Goal: Register for event/course

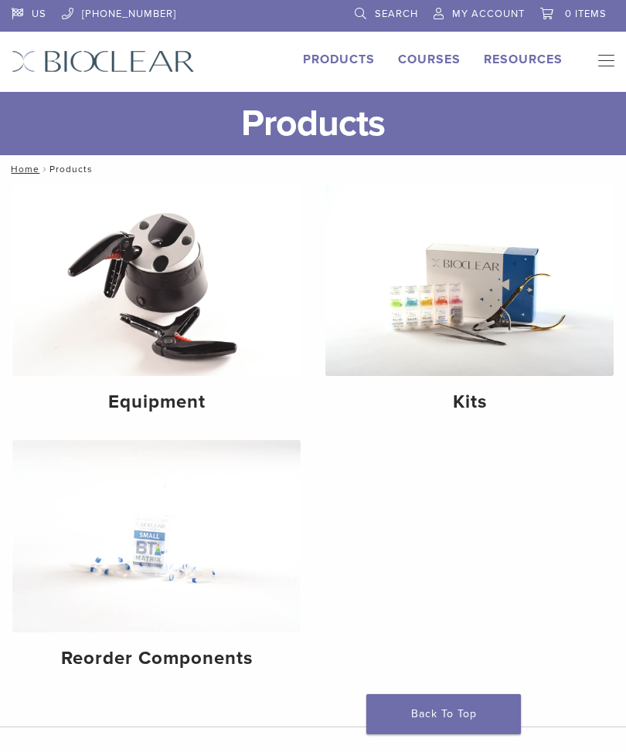
click at [495, 331] on img at bounding box center [469, 280] width 288 height 192
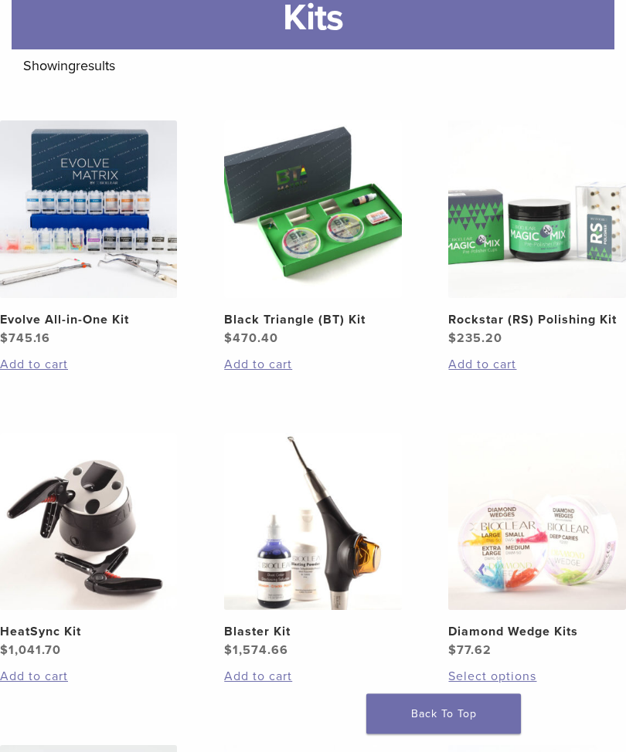
scroll to position [187, 0]
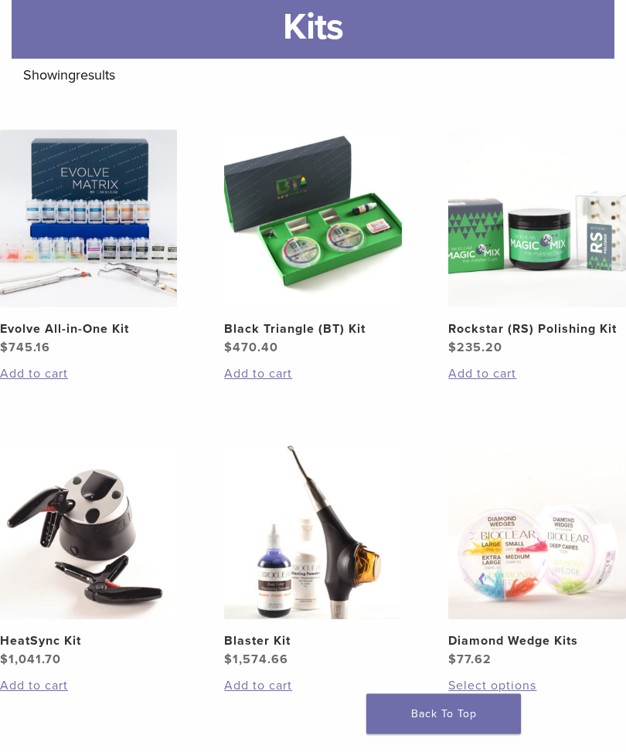
click at [114, 249] on img at bounding box center [88, 219] width 177 height 177
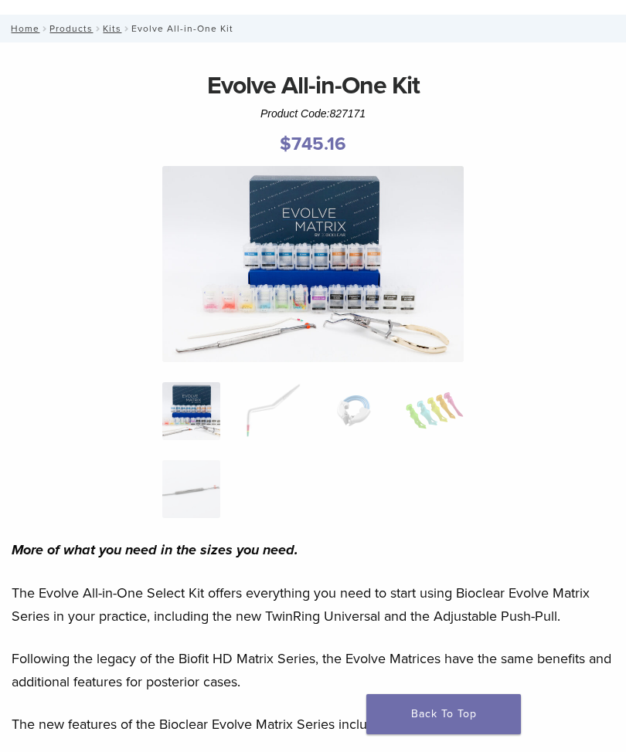
scroll to position [76, 0]
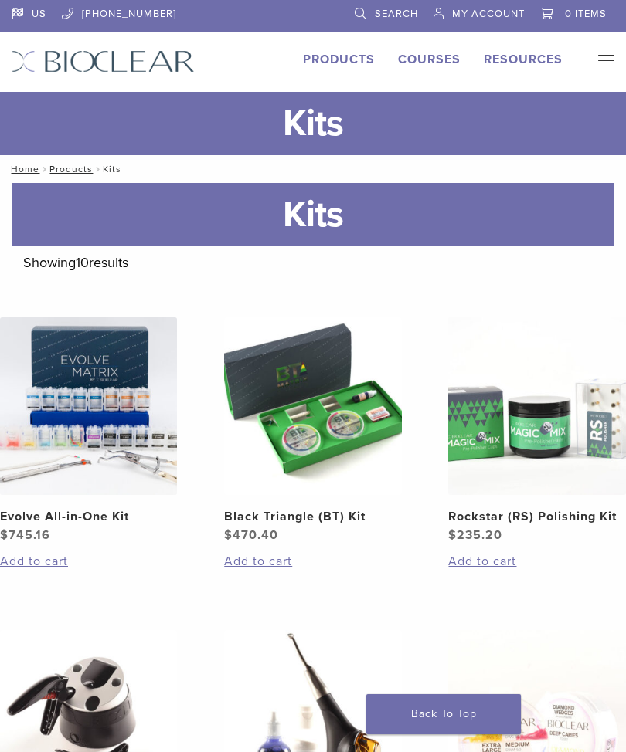
scroll to position [188, 0]
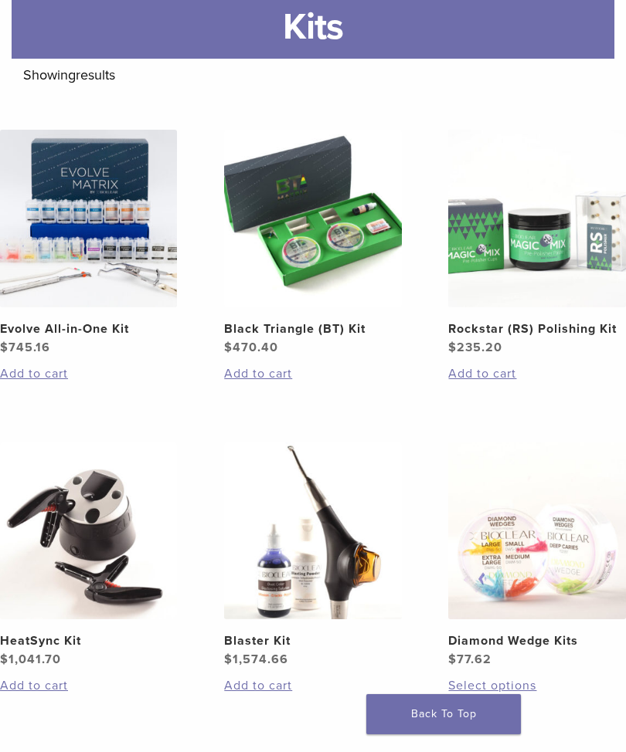
click at [331, 238] on img at bounding box center [312, 218] width 177 height 177
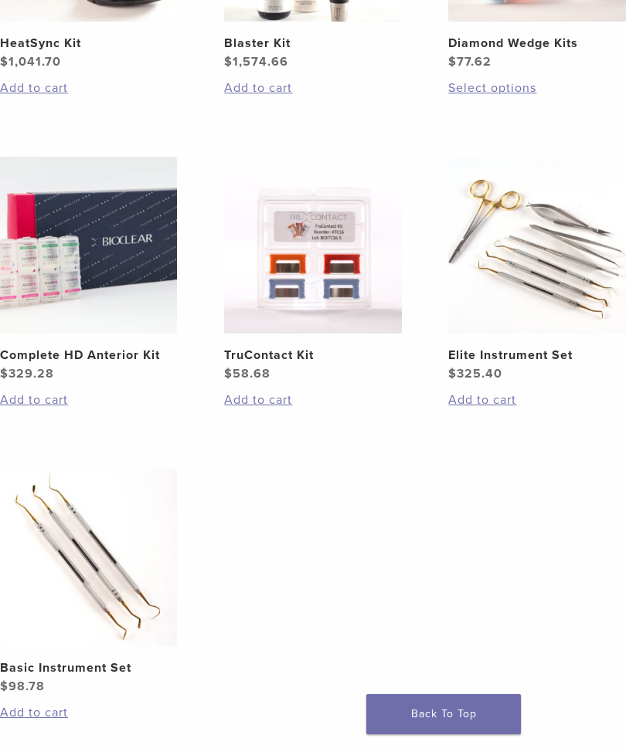
scroll to position [787, 0]
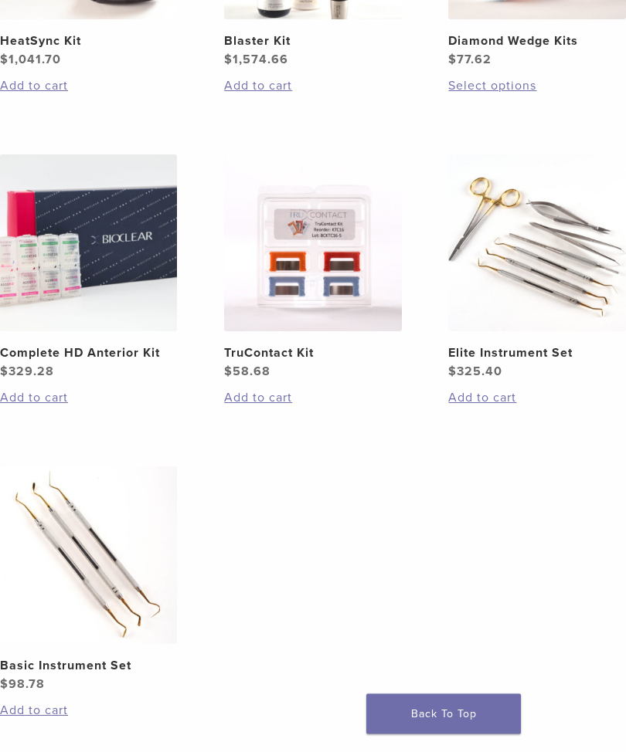
click at [110, 349] on h2 "Complete HD Anterior Kit" at bounding box center [88, 353] width 177 height 19
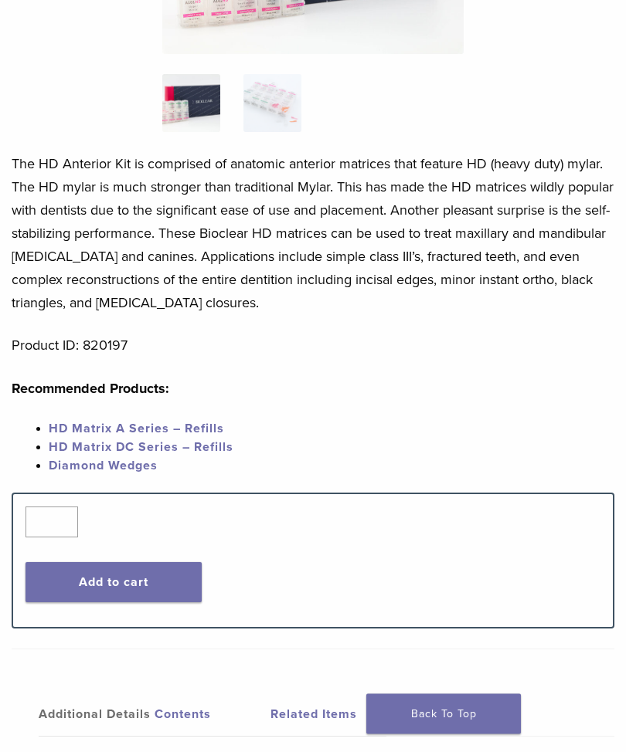
scroll to position [388, 0]
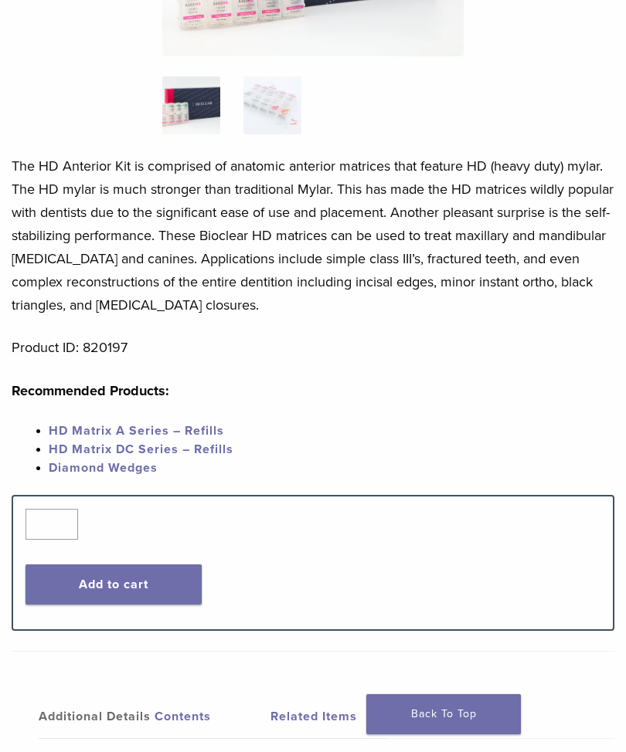
click at [110, 430] on link "HD Matrix A Series – Refills" at bounding box center [136, 430] width 175 height 15
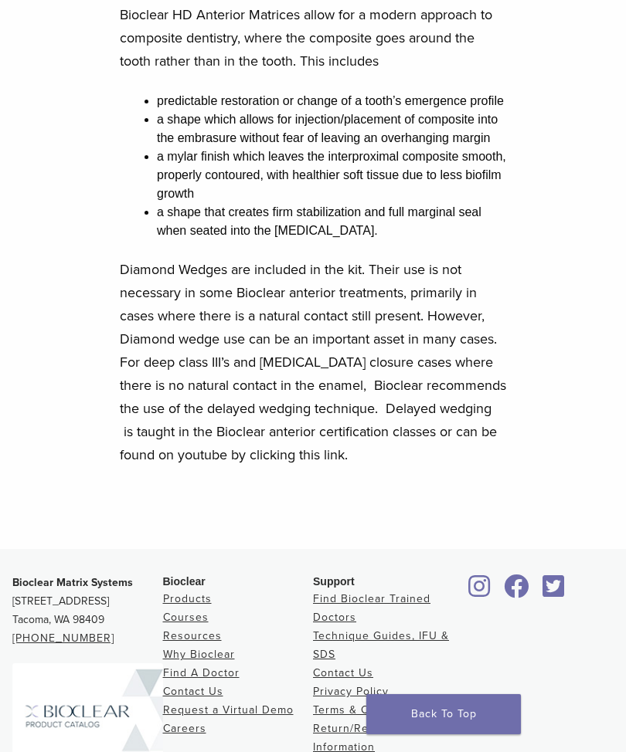
scroll to position [1217, 0]
click at [341, 467] on p "Diamond Wedges are included in the kit. Their use is not necessary in some Bioc…" at bounding box center [313, 363] width 386 height 209
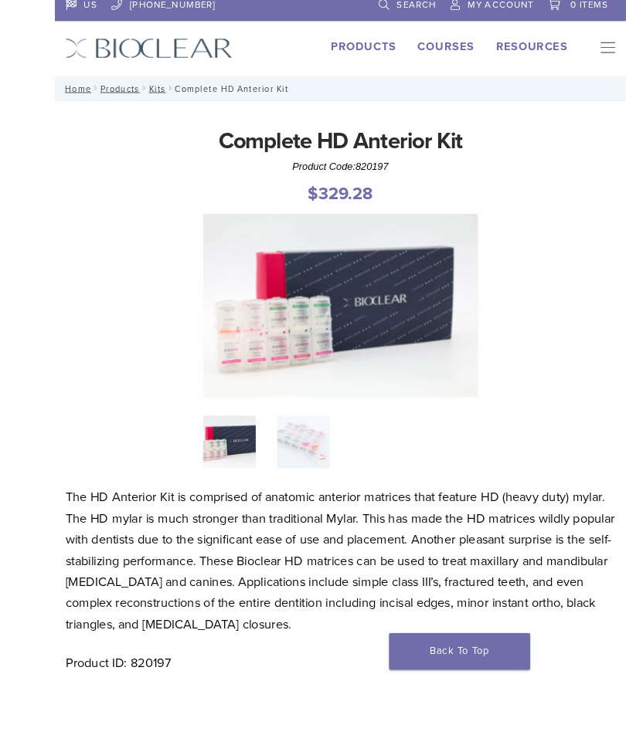
scroll to position [49, 0]
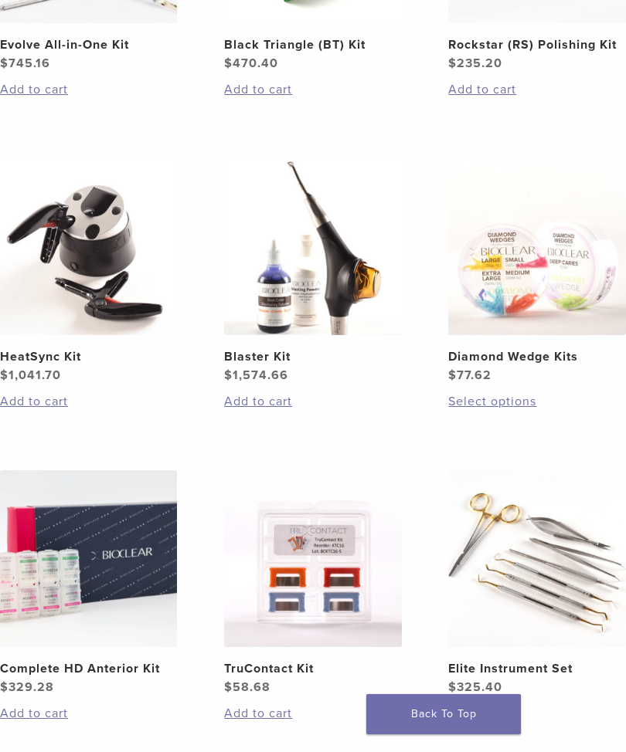
scroll to position [470, 0]
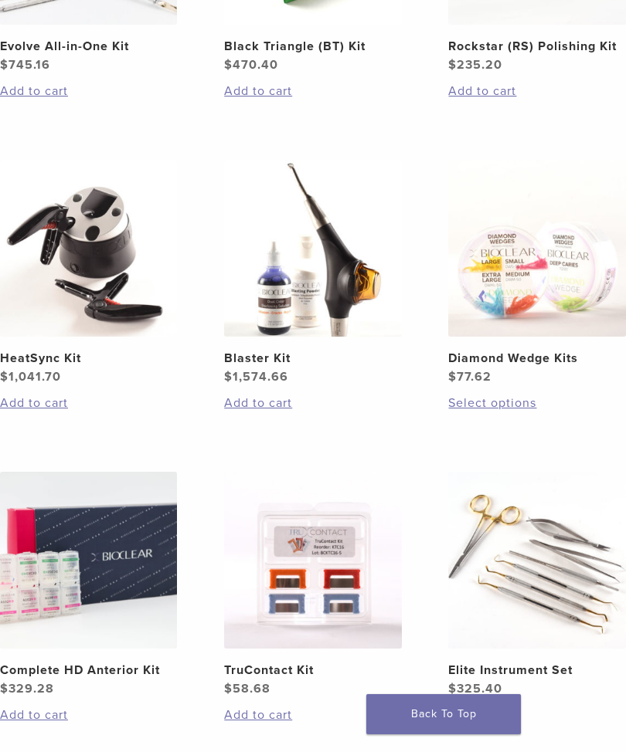
click at [309, 253] on img at bounding box center [312, 248] width 177 height 177
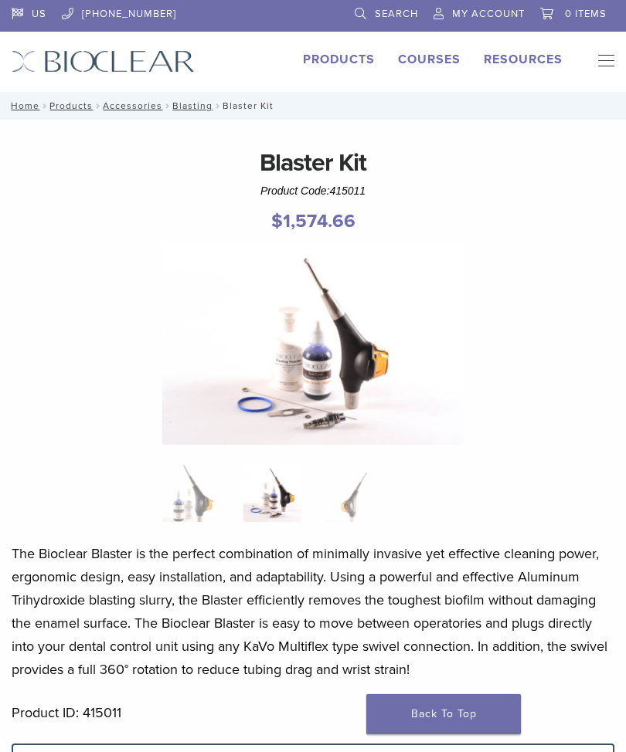
click at [204, 110] on link "Blasting" at bounding box center [192, 105] width 40 height 11
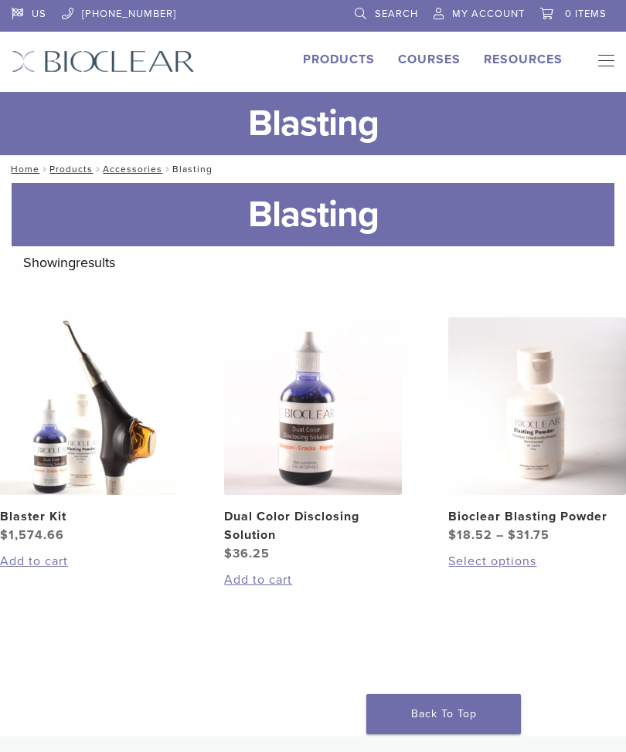
click at [74, 170] on link "Products" at bounding box center [70, 169] width 43 height 11
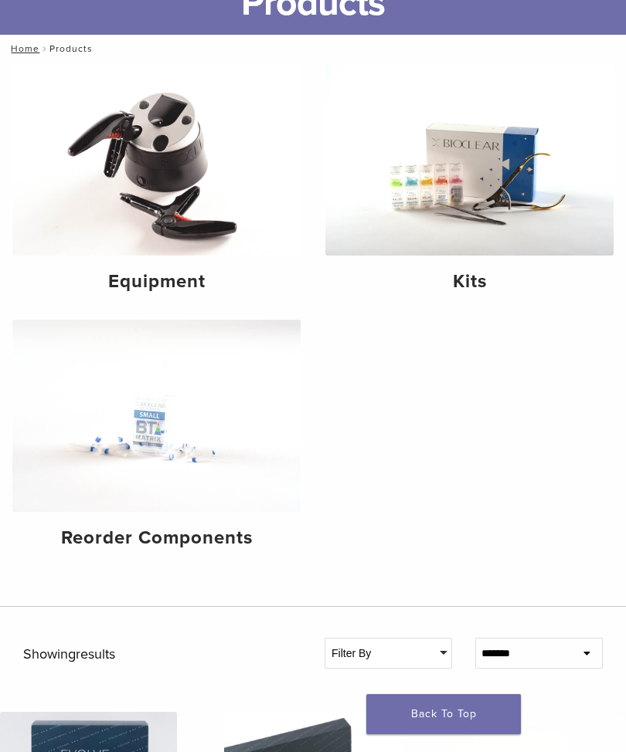
click at [150, 430] on img at bounding box center [156, 416] width 288 height 192
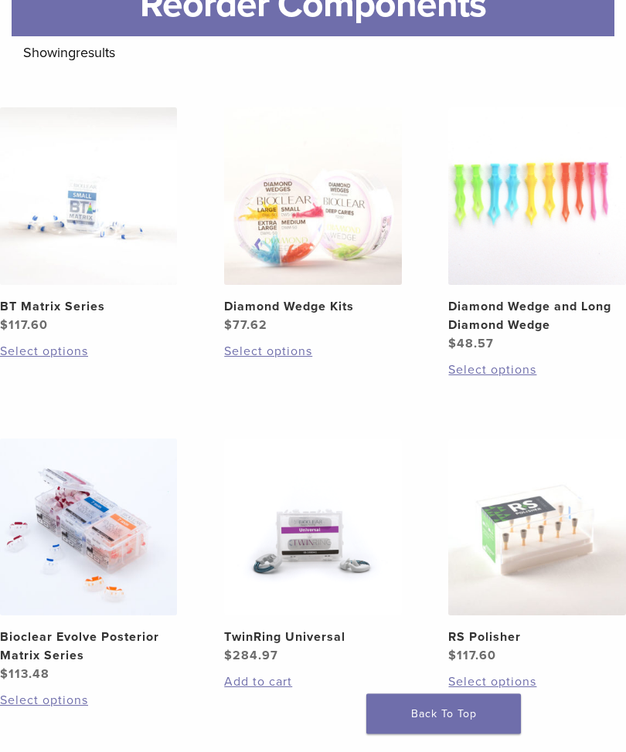
scroll to position [208, 0]
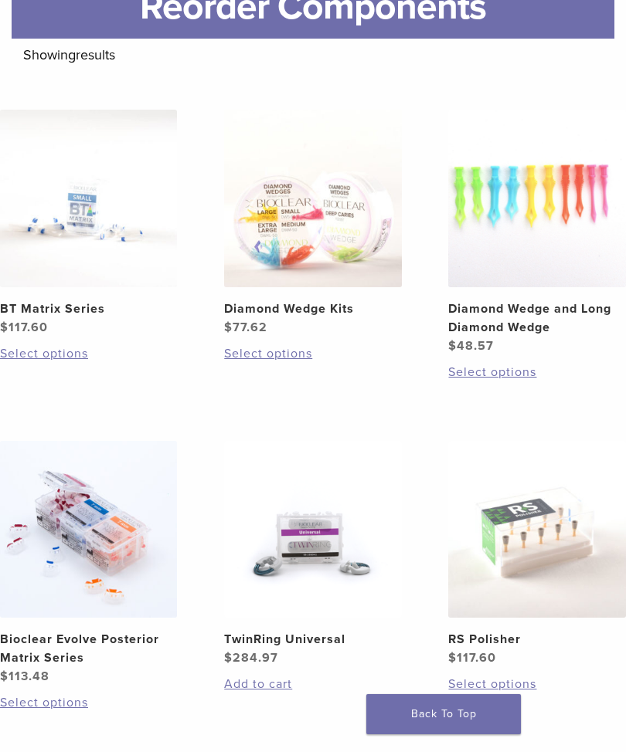
click at [90, 202] on img at bounding box center [88, 198] width 177 height 177
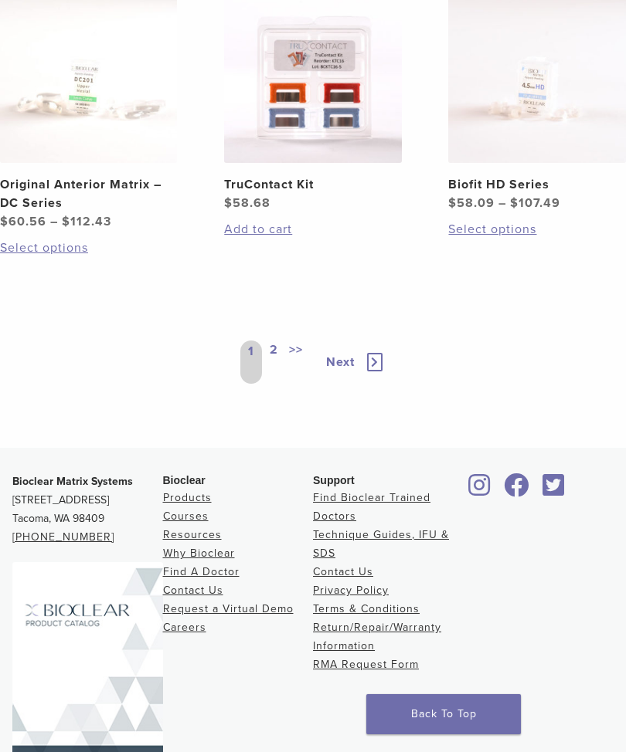
scroll to position [1352, 0]
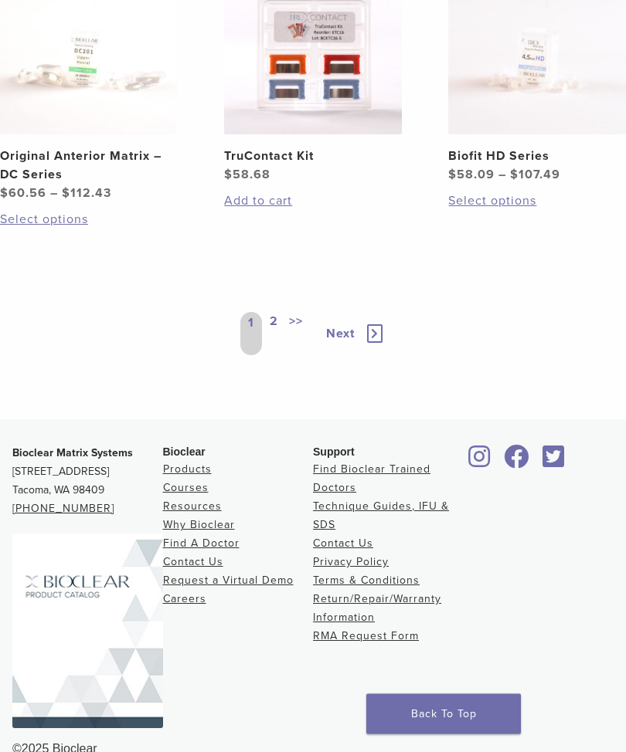
click at [209, 548] on link "Find A Doctor" at bounding box center [201, 543] width 76 height 13
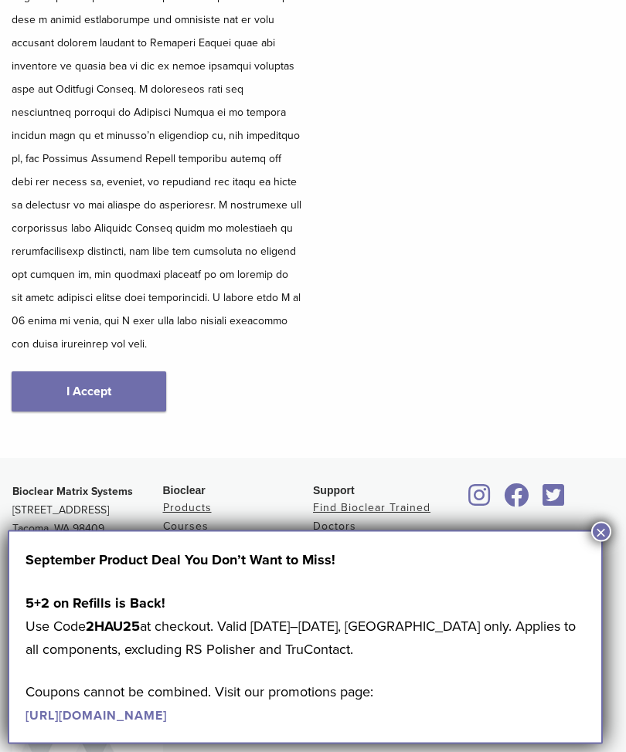
scroll to position [436, 0]
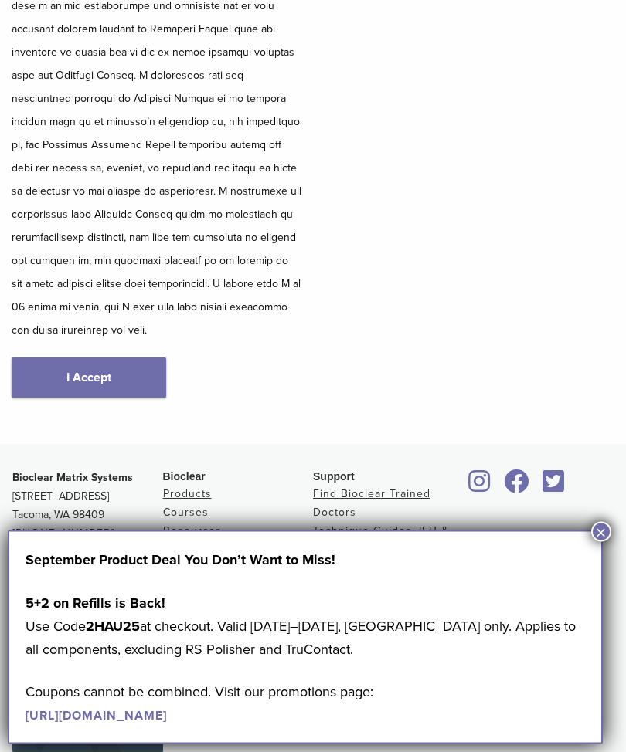
click at [107, 361] on link "I Accept" at bounding box center [89, 378] width 154 height 40
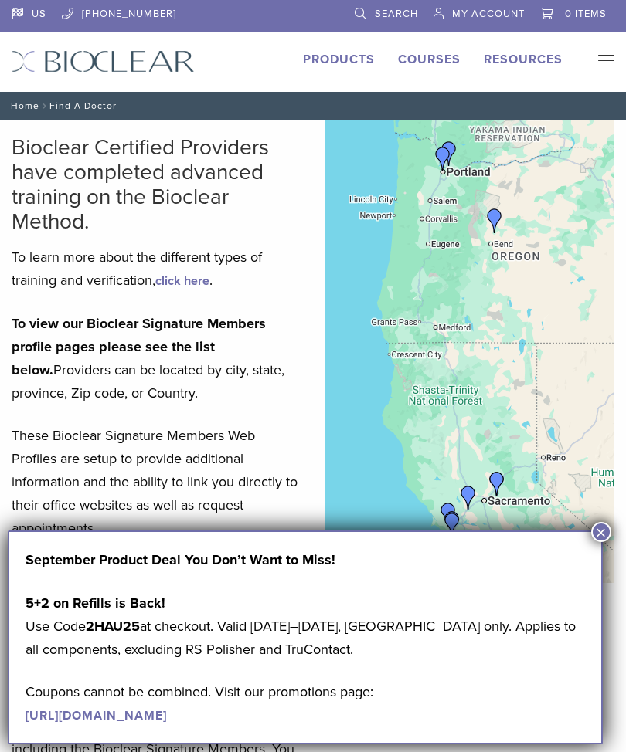
click at [600, 537] on button "×" at bounding box center [601, 532] width 20 height 20
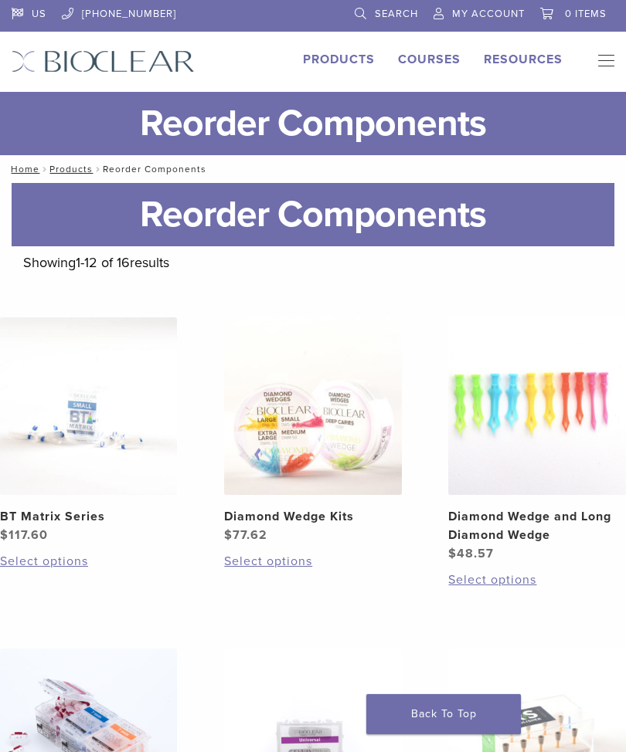
scroll to position [1340, 0]
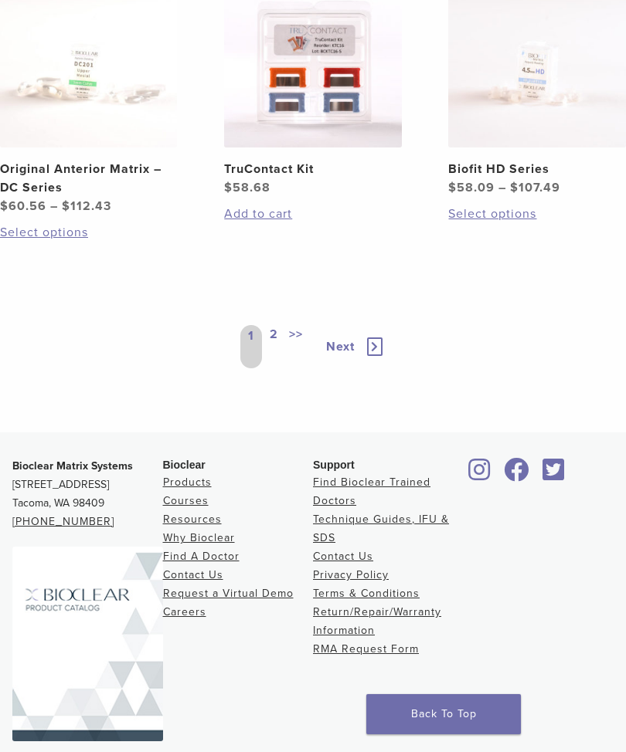
click at [192, 499] on link "Courses" at bounding box center [186, 500] width 46 height 13
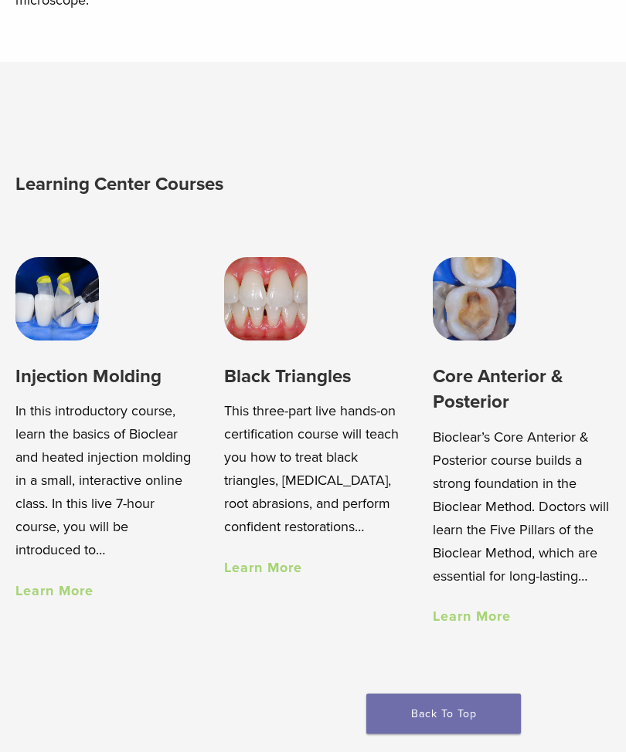
scroll to position [931, 0]
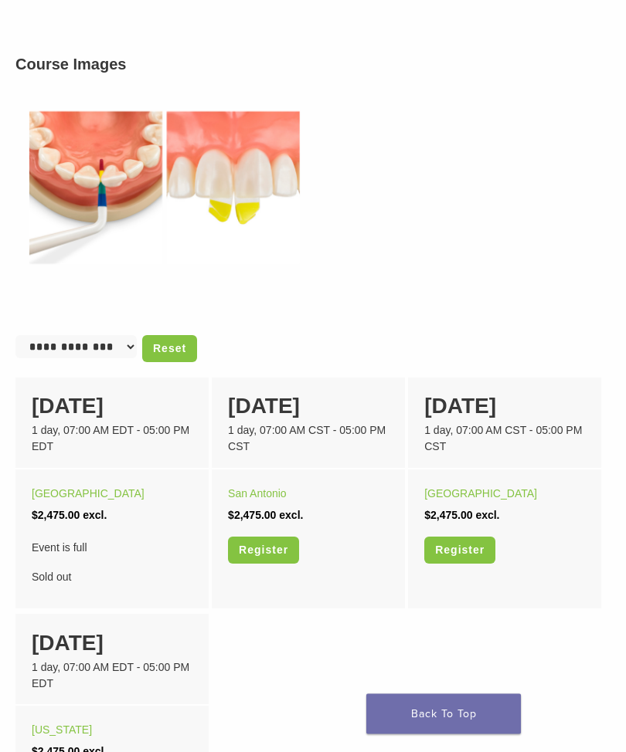
scroll to position [718, 0]
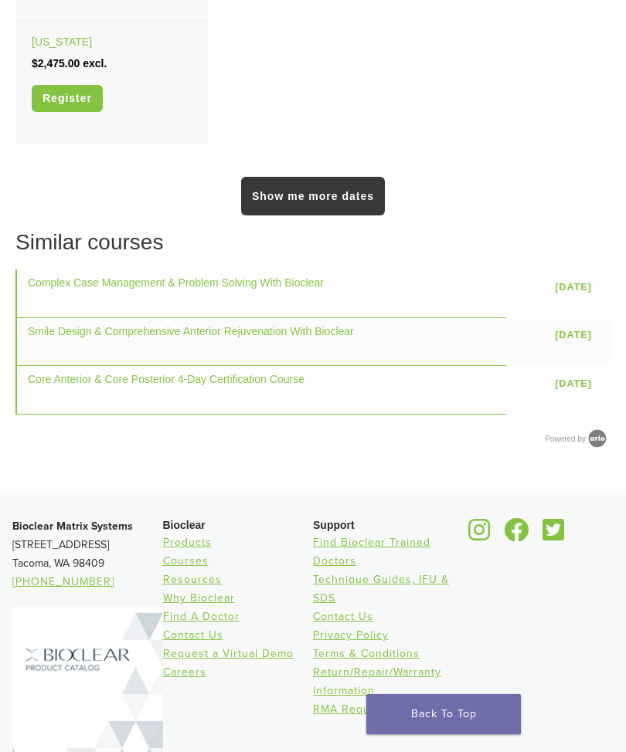
scroll to position [1202, 0]
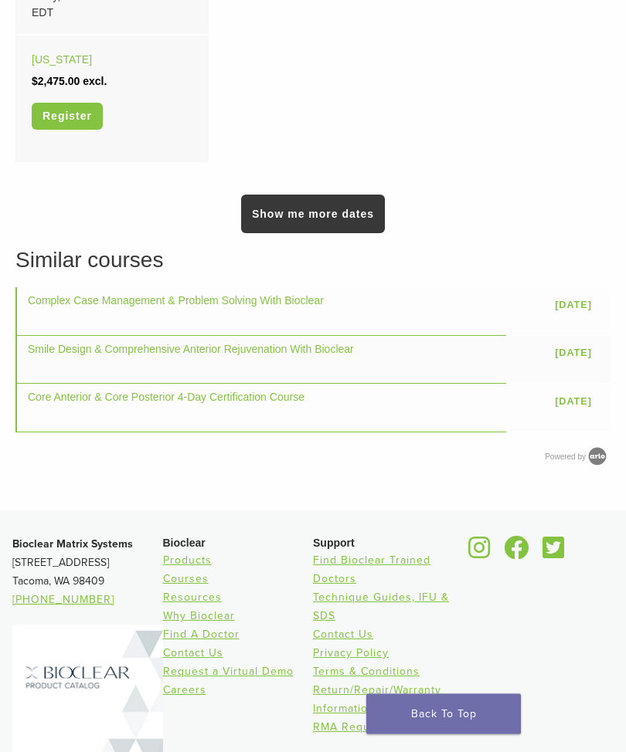
click at [99, 21] on div "1 day, 07:00 AM EDT - 05:00 PM EDT" at bounding box center [112, 4] width 161 height 32
click at [70, 130] on link "Register" at bounding box center [67, 116] width 71 height 27
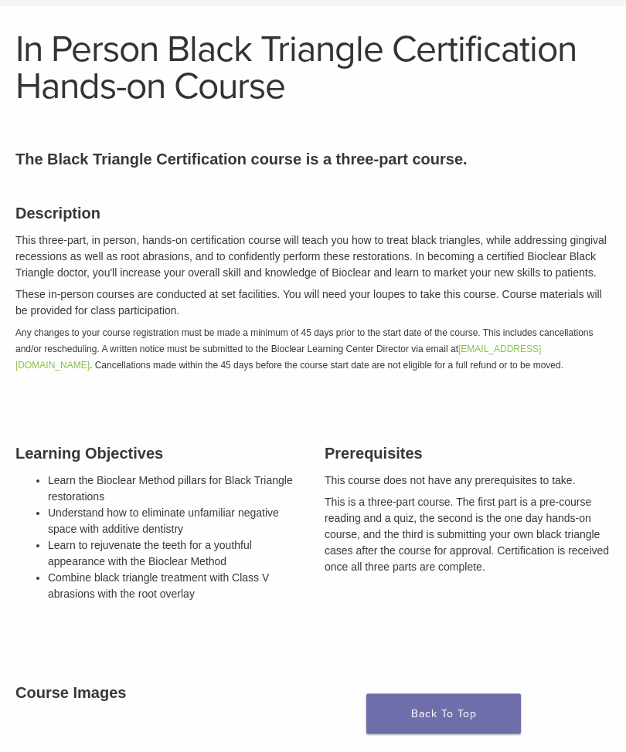
scroll to position [61, 0]
